Goal: Transaction & Acquisition: Subscribe to service/newsletter

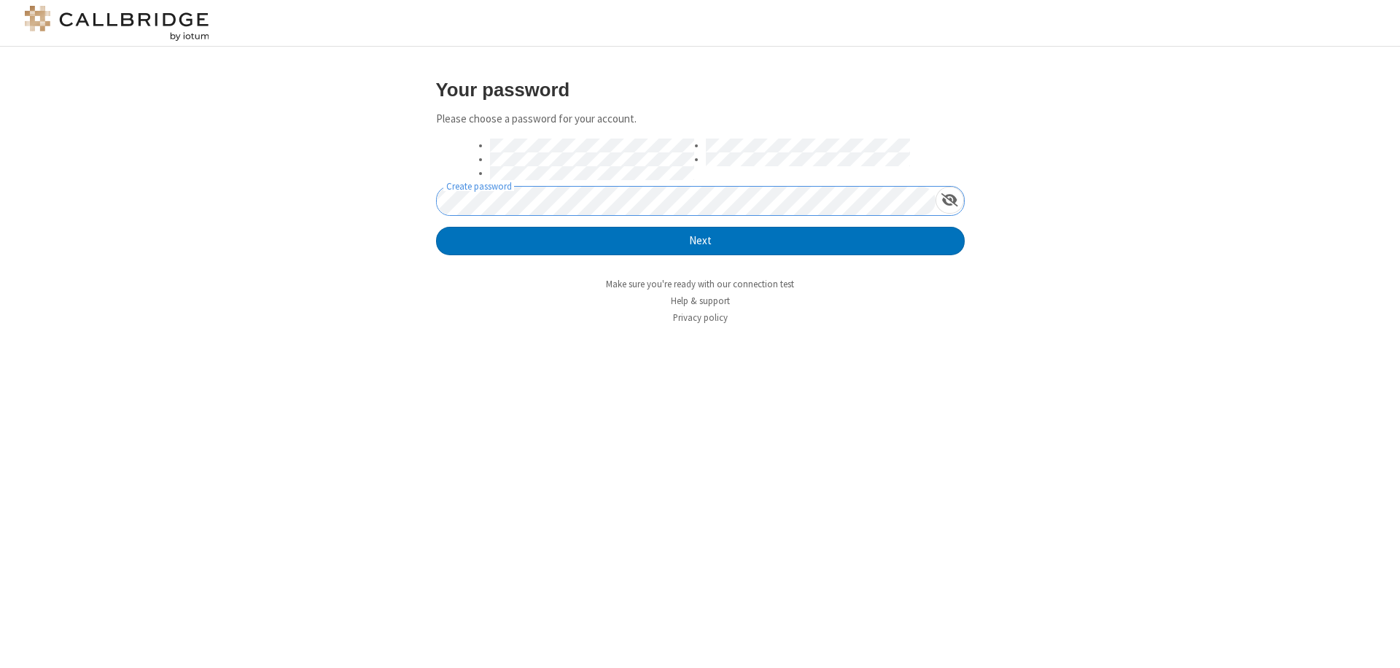
click button "Next" at bounding box center [700, 241] width 529 height 29
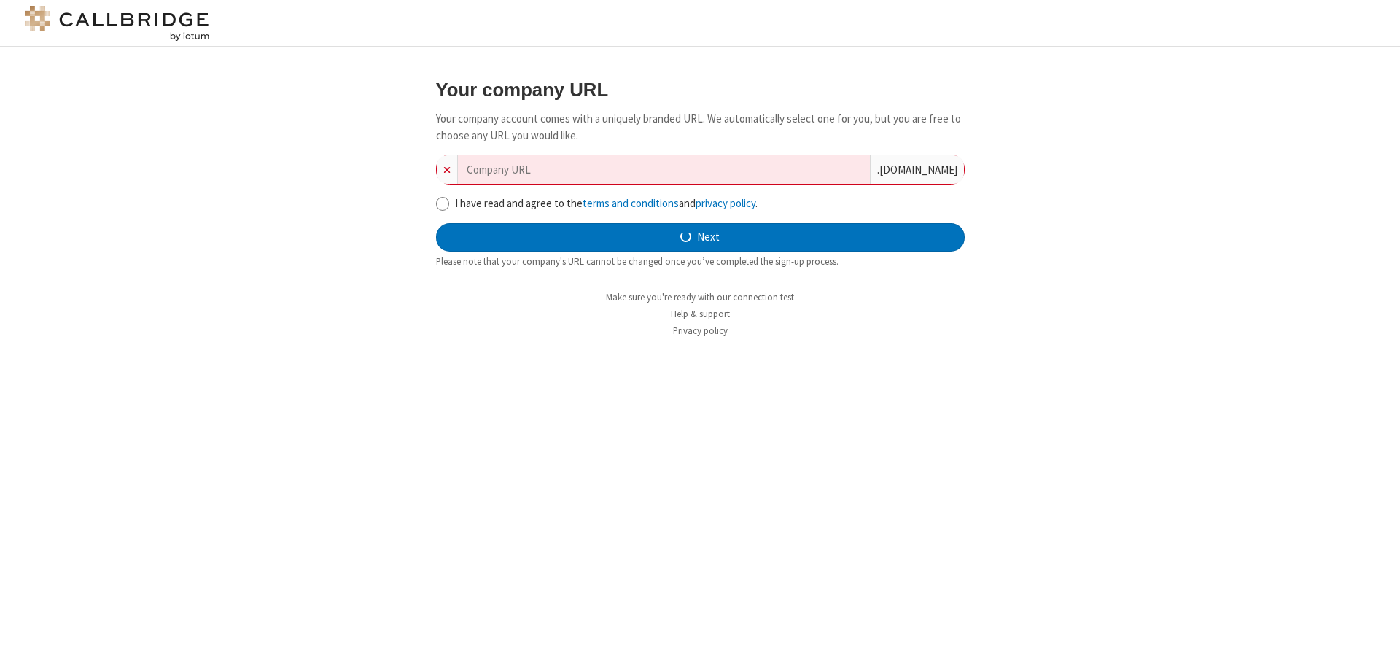
type input "new-company-multi-channelled-64"
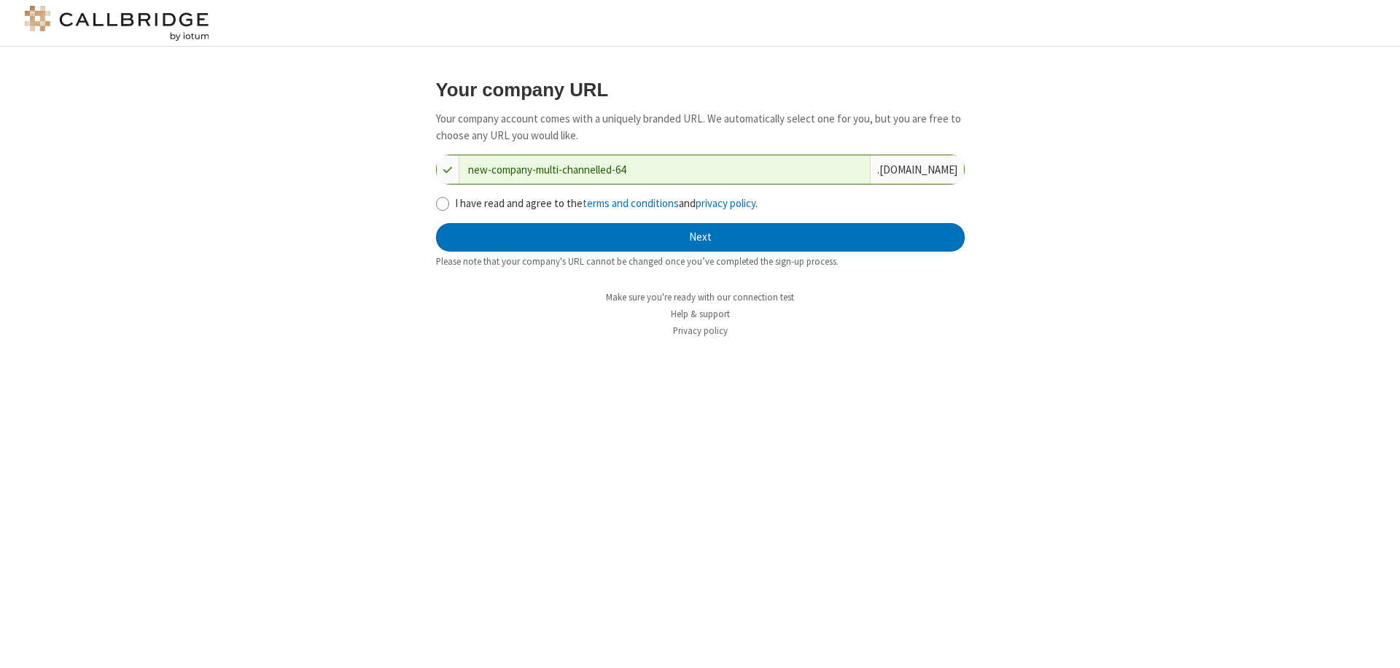
click at [442, 203] on input "I have read and agree to the terms and conditions and privacy policy ." at bounding box center [443, 203] width 14 height 15
checkbox input "true"
click at [700, 237] on button "Next" at bounding box center [700, 237] width 529 height 29
